Goal: Use online tool/utility: Utilize a website feature to perform a specific function

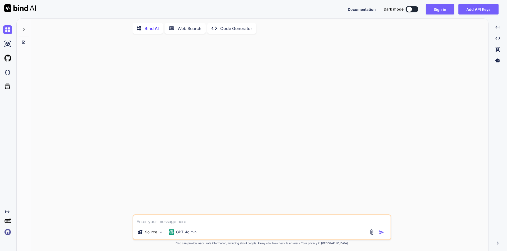
type textarea "x"
click at [292, 114] on div at bounding box center [263, 126] width 258 height 177
click at [442, 8] on button "Sign in" at bounding box center [439, 9] width 28 height 11
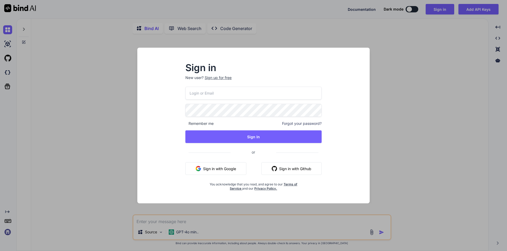
click at [215, 94] on input "email" at bounding box center [253, 93] width 136 height 13
type input "[EMAIL_ADDRESS][DOMAIN_NAME]"
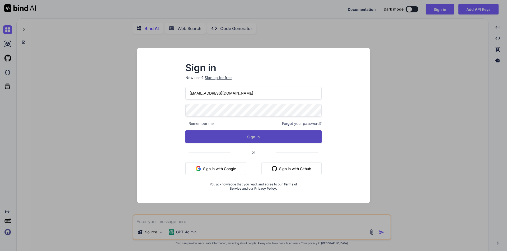
click at [250, 140] on button "Sign In" at bounding box center [253, 137] width 136 height 13
click at [249, 138] on button "Sign In" at bounding box center [253, 137] width 136 height 13
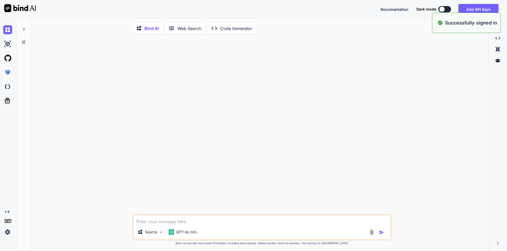
type textarea "x"
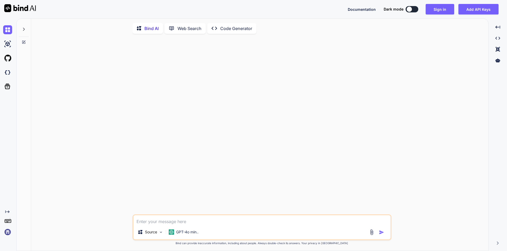
click at [230, 224] on textarea at bounding box center [261, 220] width 257 height 9
type textarea "w"
type textarea "x"
type textarea "wr"
type textarea "x"
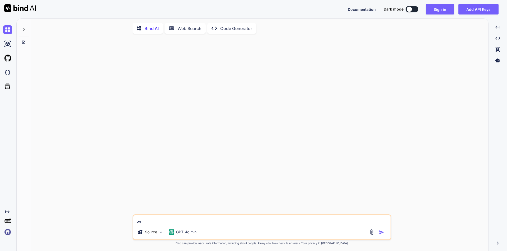
type textarea "wri"
type textarea "x"
type textarea "writ"
type textarea "x"
type textarea "write"
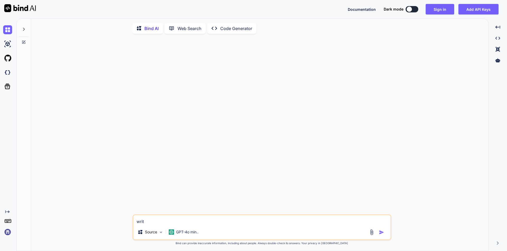
type textarea "x"
type textarea "write"
type textarea "x"
type textarea "write t"
type textarea "x"
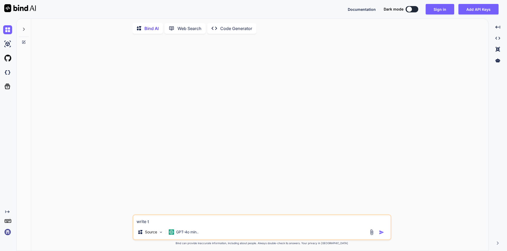
type textarea "write te"
type textarea "x"
type textarea "write tes"
type textarea "x"
type textarea "write test"
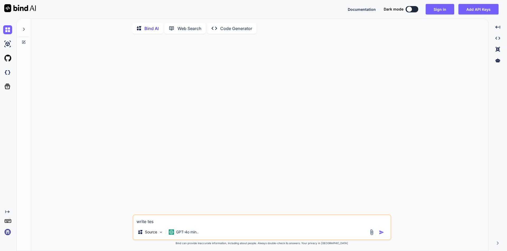
type textarea "x"
type textarea "write test"
type textarea "x"
type textarea "write test c"
type textarea "x"
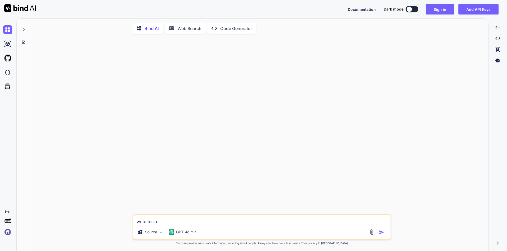
type textarea "write test ca"
type textarea "x"
type textarea "write test cas"
type textarea "x"
type textarea "write test case"
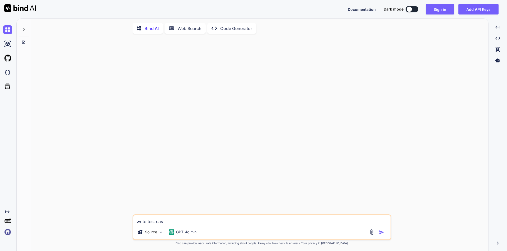
type textarea "x"
type textarea "write test case"
type textarea "x"
type textarea "write test case t"
type textarea "x"
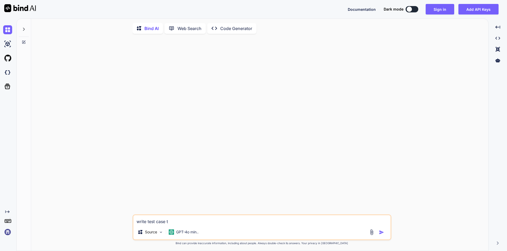
type textarea "write test case to"
type textarea "x"
type textarea "write test case to"
type textarea "x"
type textarea "write test case to v"
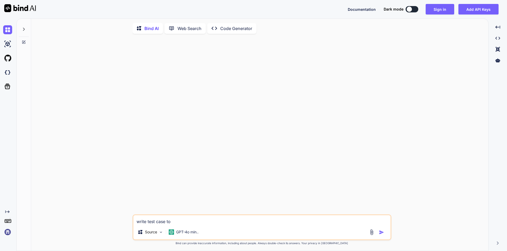
type textarea "x"
type textarea "write test case to [PERSON_NAME]"
type textarea "x"
type textarea "write test case to ver"
type textarea "x"
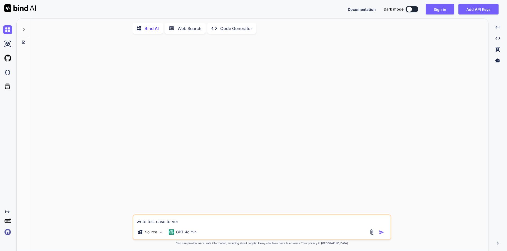
type textarea "write test case to veri"
type textarea "x"
type textarea "write test case to verif"
type textarea "x"
type textarea "write test case to verift"
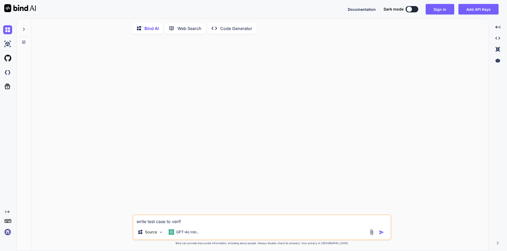
type textarea "x"
type textarea "write test case to verif"
type textarea "x"
type textarea "write test case to verify"
type textarea "x"
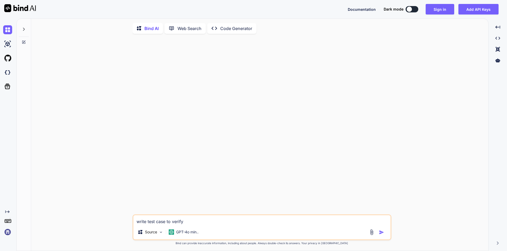
type textarea "write test case to verify"
type textarea "x"
type textarea "write test case to verify t"
type textarea "x"
type textarea "write test case to verify th"
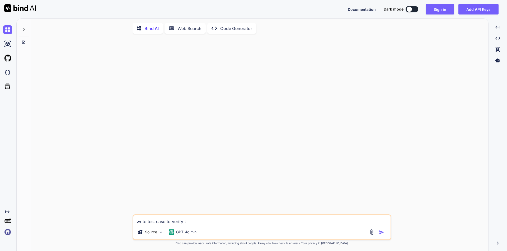
type textarea "x"
type textarea "write test case to verify the"
type textarea "x"
type textarea "write test case to verify the"
type textarea "x"
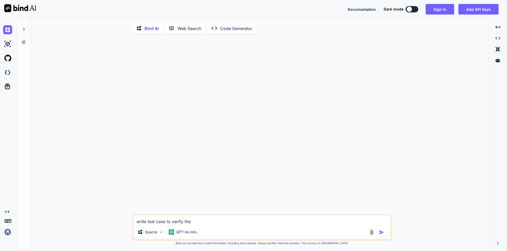
type textarea "write test case to verify the l"
type textarea "x"
type textarea "write test case to verify the lo"
type textarea "x"
type textarea "write test case to verify the log"
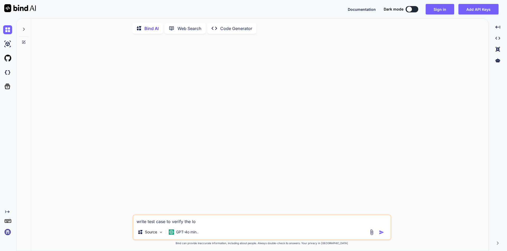
type textarea "x"
type textarea "write test case to verify the logi"
type textarea "x"
type textarea "write test case to verify the login"
type textarea "x"
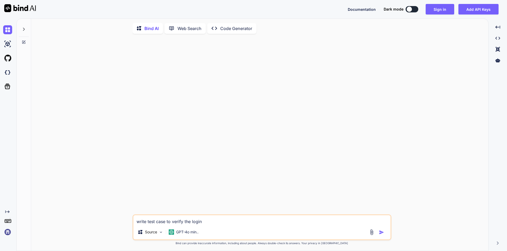
type textarea "write test case to verify the login"
type textarea "x"
type textarea "write test case to verify the login v"
type textarea "x"
type textarea "write test case to verify the login ve"
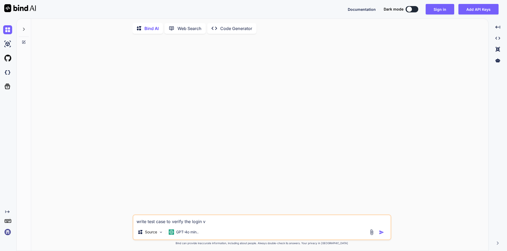
type textarea "x"
type textarea "write test case to verify the login ver"
type textarea "x"
type textarea "write test case to verify the login veri"
type textarea "x"
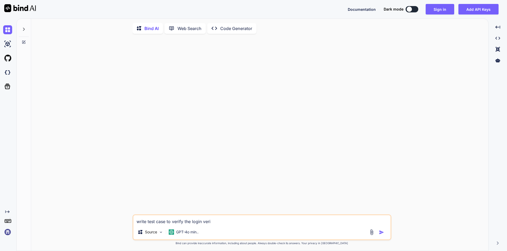
type textarea "write test case to verify the login verif"
type textarea "x"
type textarea "write test case to verify the login verify"
type textarea "x"
type textarea "write test case to verify the login verify"
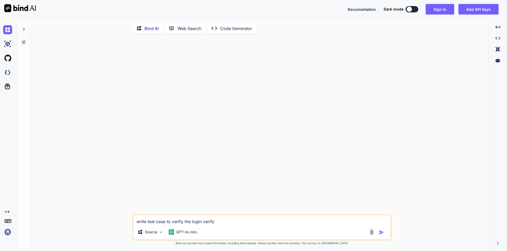
type textarea "x"
type textarea "write test case to verify the login verify u"
type textarea "x"
type textarea "write test case to verify the login verify us"
type textarea "x"
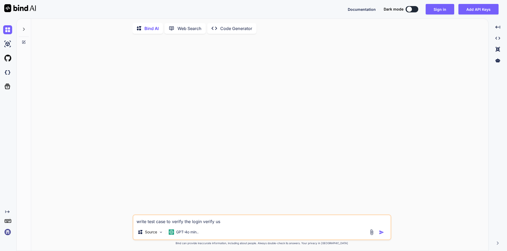
type textarea "write test case to verify the login verify usi"
type textarea "x"
type textarea "write test case to verify the login verify usin"
type textarea "x"
type textarea "write test case to verify the login verify using"
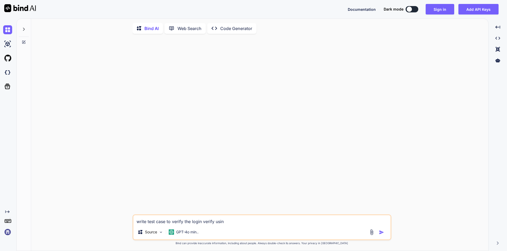
type textarea "x"
type textarea "write test case to verify the login verify using"
type textarea "x"
type textarea "write test case to verify the login verify using p"
type textarea "x"
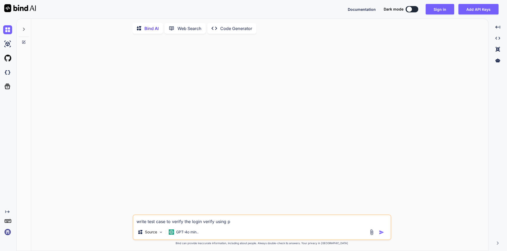
type textarea "write test case to verify the login verify using po"
type textarea "x"
type textarea "write test case to verify the login verify using pos"
type textarea "x"
type textarea "write test case to verify the login verify using post"
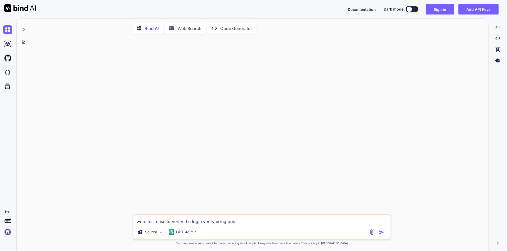
type textarea "x"
type textarea "write test case to verify the login verify using postm"
type textarea "x"
type textarea "write test case to verify the login verify using [PERSON_NAME]"
type textarea "x"
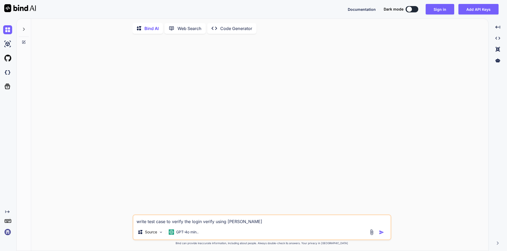
type textarea "write test case to verify the login verify using postman"
type textarea "x"
type textarea "write test case to verify the login verify using postman"
click at [380, 235] on img "button" at bounding box center [381, 232] width 5 height 5
type textarea "x"
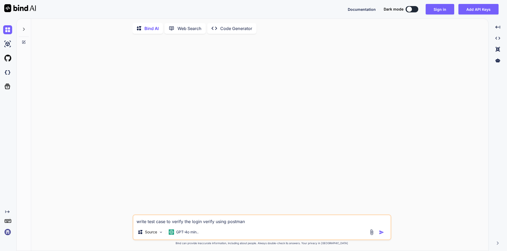
scroll to position [2, 0]
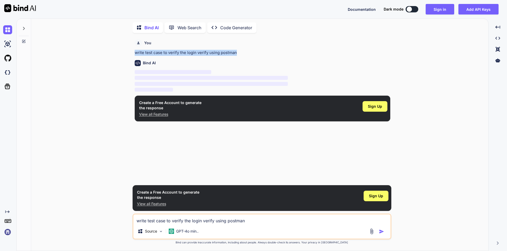
drag, startPoint x: 132, startPoint y: 52, endPoint x: 241, endPoint y: 55, distance: 108.5
click at [241, 55] on div "You write test case to verify the login verify using postman Bind AI ‌ ‌ ‌ ‌ Cr…" at bounding box center [261, 144] width 259 height 214
copy p "write test case to verify the login verify using postman"
click at [439, 9] on button "Sign in" at bounding box center [439, 9] width 28 height 11
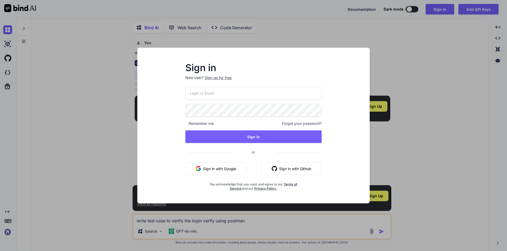
click at [245, 94] on input "email" at bounding box center [253, 93] width 136 height 13
type input "[EMAIL_ADDRESS][DOMAIN_NAME]"
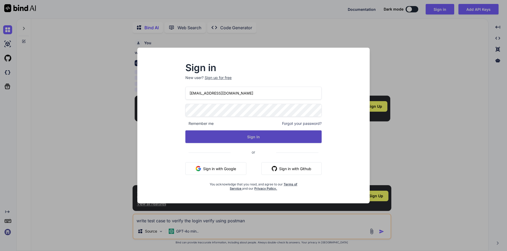
click at [248, 134] on button "Sign In" at bounding box center [253, 137] width 136 height 13
drag, startPoint x: 248, startPoint y: 134, endPoint x: 243, endPoint y: 136, distance: 5.2
click at [243, 136] on button "Sign In" at bounding box center [253, 137] width 136 height 13
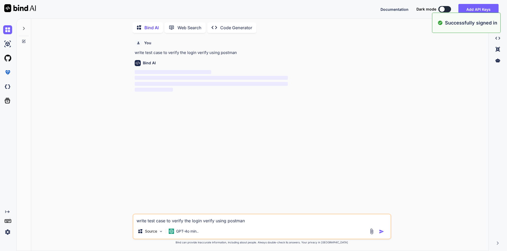
click at [175, 219] on textarea "write test case to verify the login verify using postman" at bounding box center [261, 219] width 257 height 9
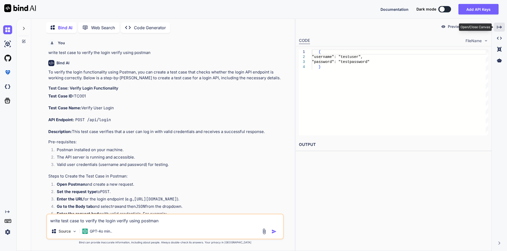
click at [501, 25] on icon "Created with Pixso." at bounding box center [499, 27] width 5 height 5
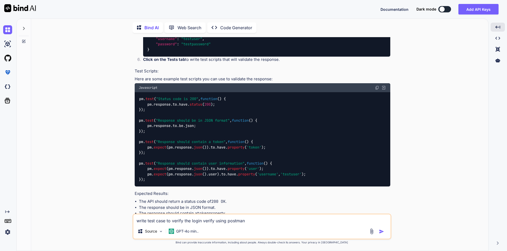
scroll to position [183, 0]
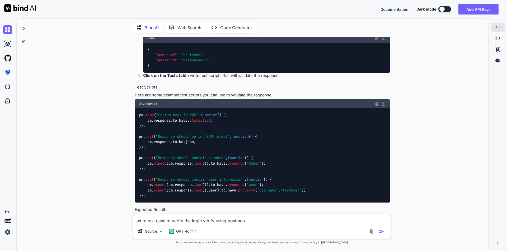
click at [88, 141] on div "You write test case to verify the login verify using postman Bind AI To verify …" at bounding box center [261, 144] width 453 height 214
click at [491, 129] on div "Created with Pixso. Created with Pixso. Created with Pixso. Created with Pixso." at bounding box center [497, 137] width 14 height 229
click at [422, 140] on div "You write test case to verify the login verify using postman Bind AI To verify …" at bounding box center [261, 144] width 453 height 214
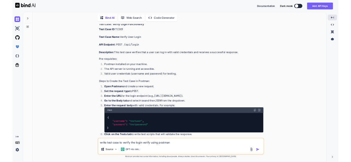
scroll to position [53, 0]
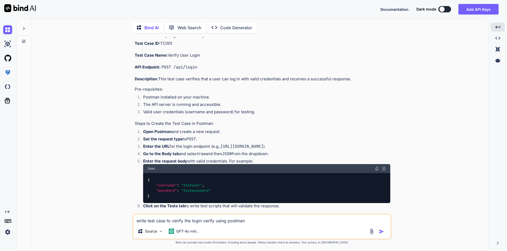
type textarea "x"
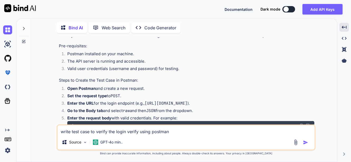
scroll to position [106, 0]
